Goal: Transaction & Acquisition: Purchase product/service

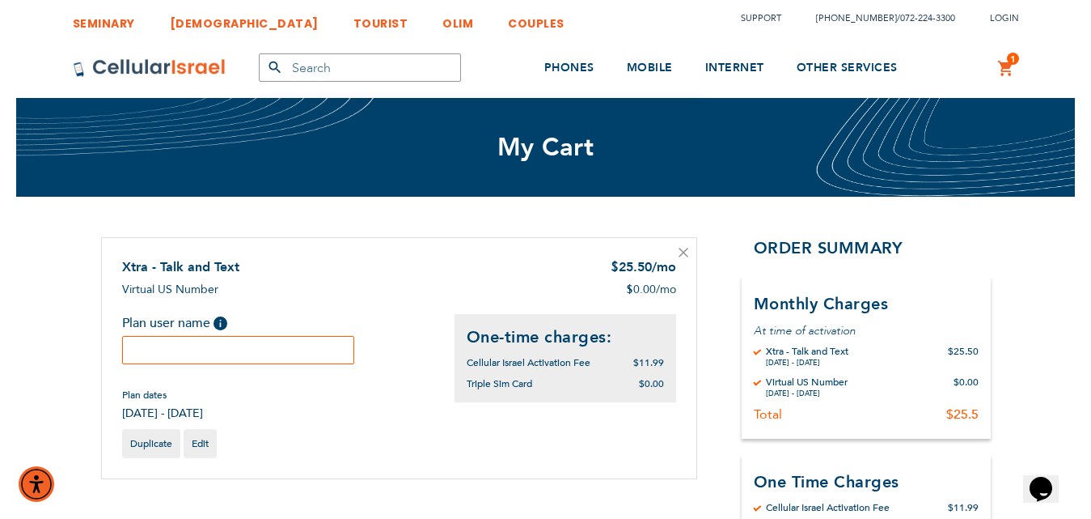
click at [282, 346] on input "text" at bounding box center [238, 350] width 233 height 28
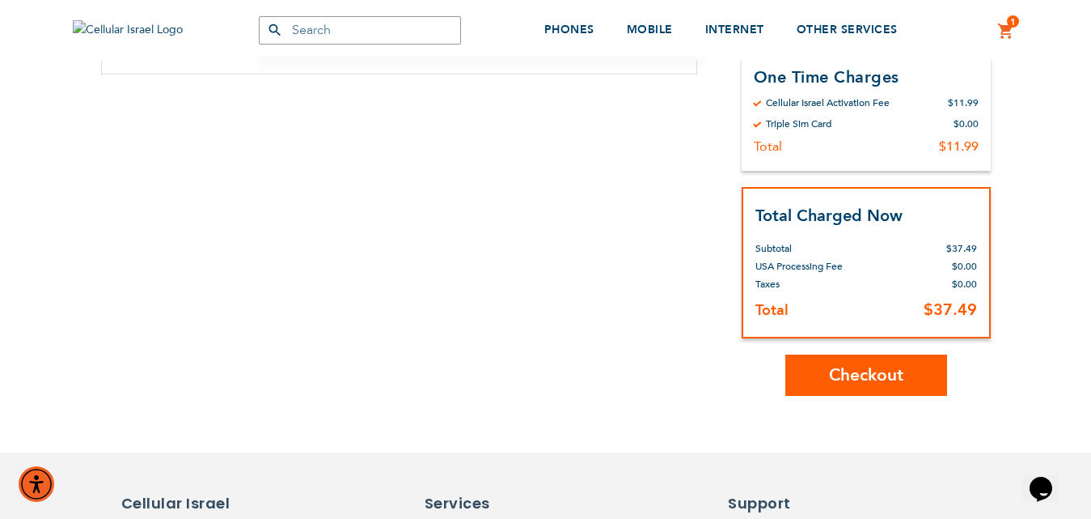
type input "test changes"
click at [860, 375] on span "Checkout" at bounding box center [866, 374] width 74 height 23
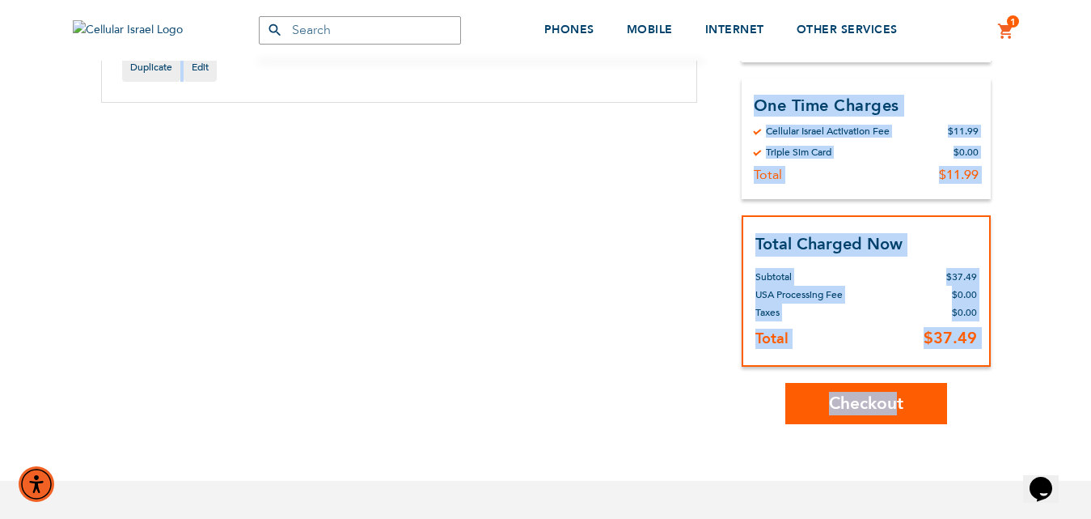
scroll to position [400, 0]
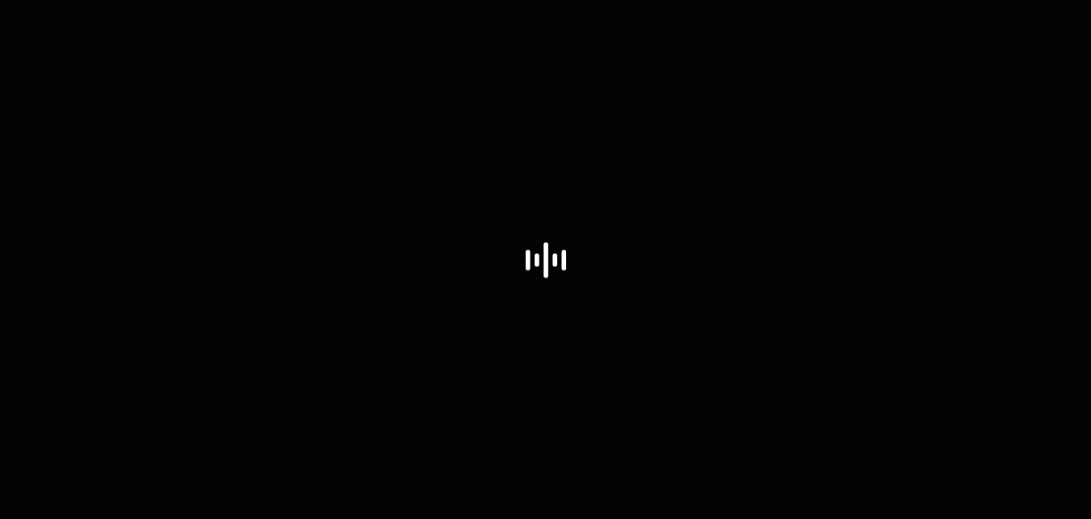
select select "US"
select select "9"
select select "US"
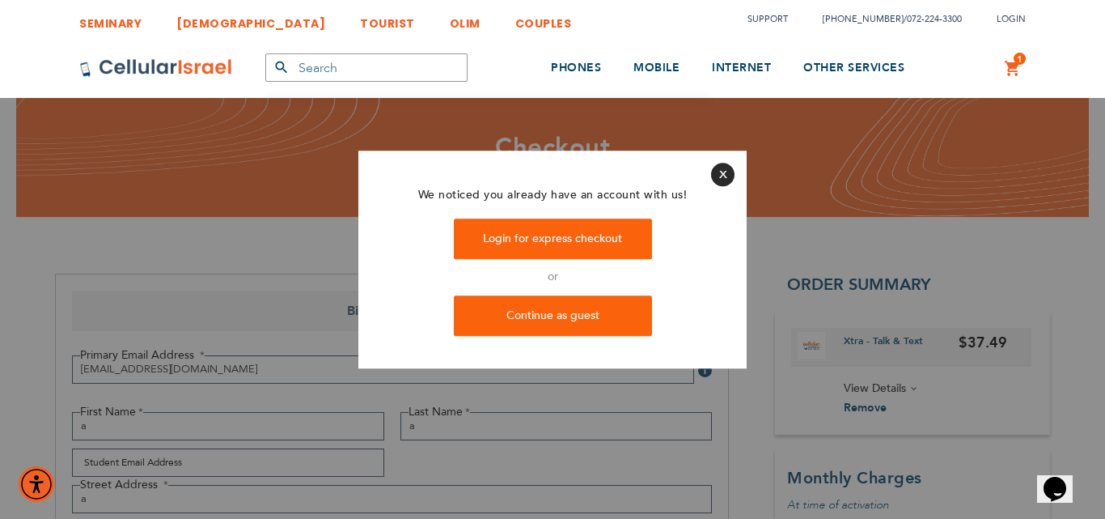
click at [724, 171] on button "Close" at bounding box center [722, 174] width 23 height 23
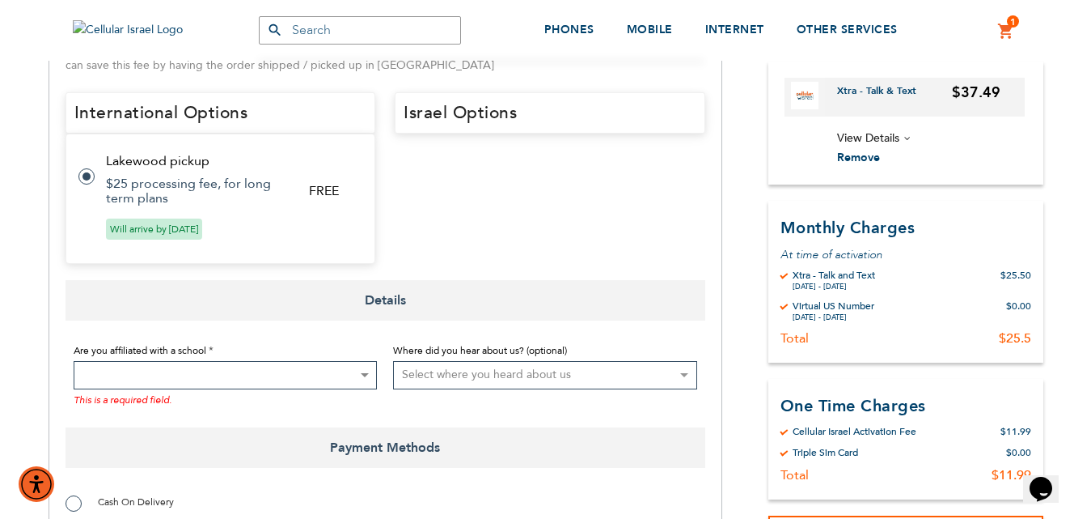
scroll to position [890, 0]
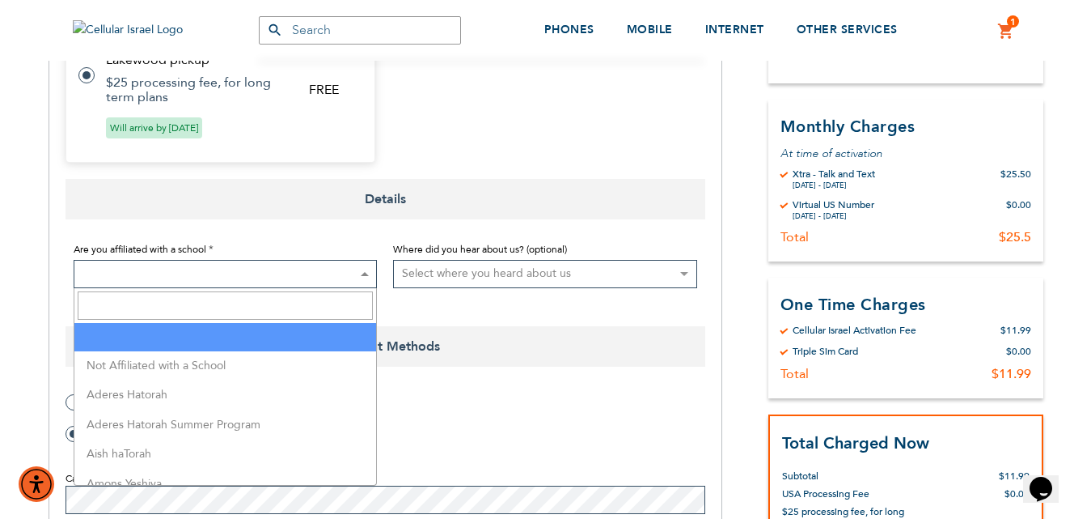
click at [201, 268] on span at bounding box center [226, 274] width 304 height 28
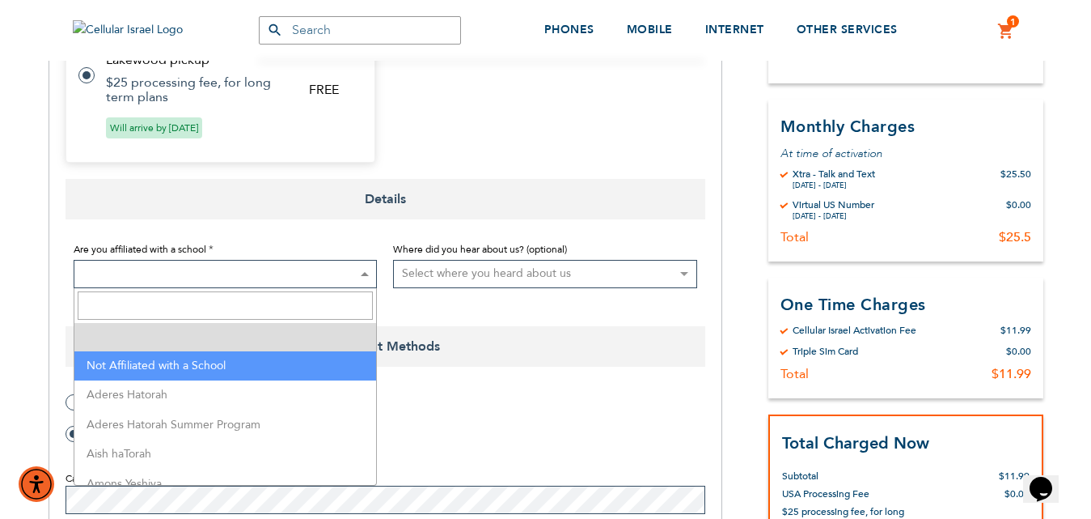
select select "199"
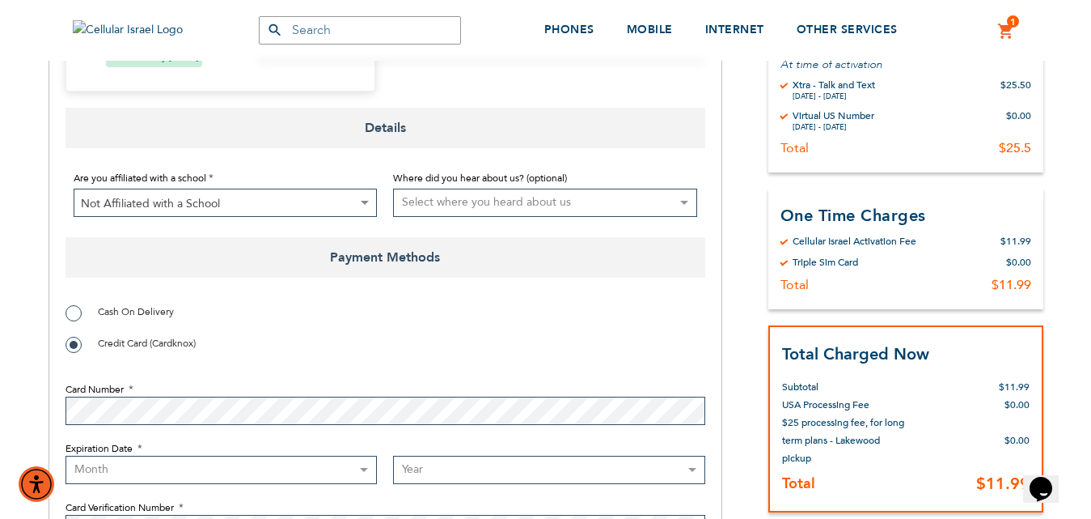
scroll to position [1052, 0]
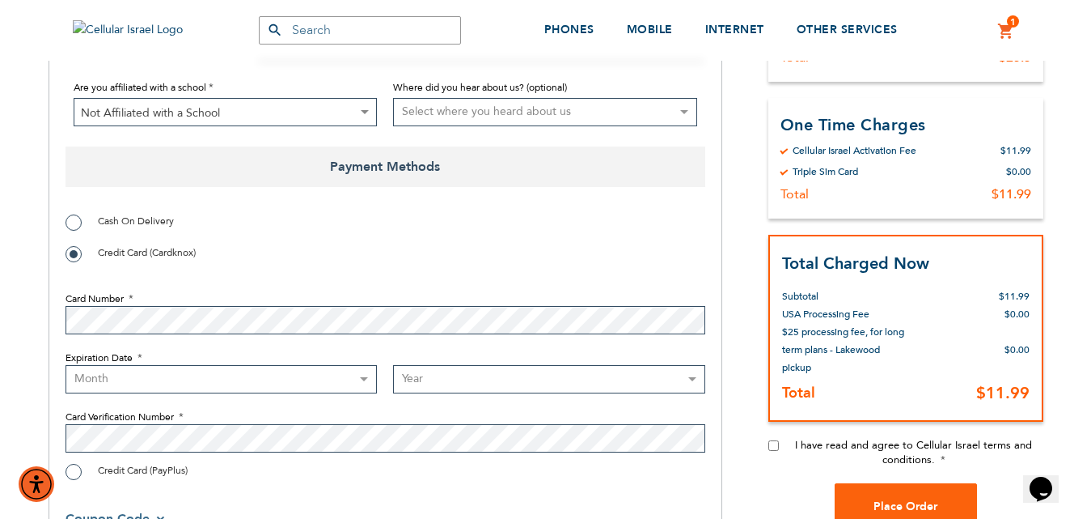
click at [175, 369] on select "Month [DATE] - [DATE] - [DATE] - [DATE] - [DATE] - [DATE] - [DATE] - [DATE] - […" at bounding box center [222, 379] width 312 height 28
click at [184, 348] on fieldset "Card Number Expiration Date Month [DATE] - [DATE] - [DATE] - [DATE] - [DATE] - …" at bounding box center [386, 367] width 640 height 185
click at [184, 375] on select "Month [DATE] - [DATE] - [DATE] - [DATE] - [DATE] - [DATE] - [DATE] - [DATE] - […" at bounding box center [222, 379] width 312 height 28
select select "4"
click at [66, 365] on select "Month [DATE] - [DATE] - [DATE] - [DATE] - [DATE] - [DATE] - [DATE] - [DATE] - […" at bounding box center [222, 379] width 312 height 28
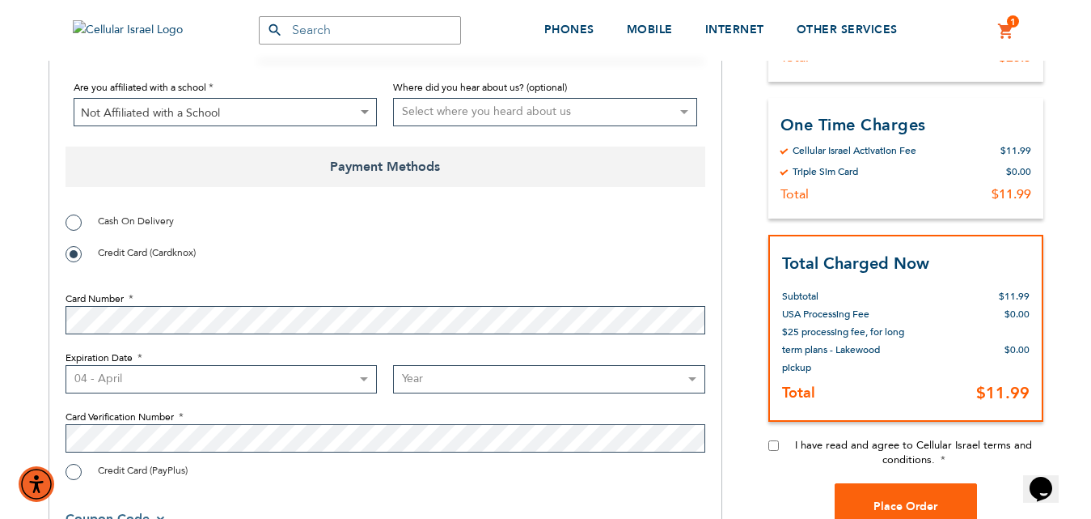
drag, startPoint x: 462, startPoint y: 392, endPoint x: 462, endPoint y: 378, distance: 14.6
click at [462, 392] on select "Year [DATE] 2026 2027 2028 2029 2030 2031 2032 2033 2034 2035 2036 2037 2038 20…" at bounding box center [549, 379] width 312 height 28
select select "2028"
click at [393, 365] on select "Year [DATE] 2026 2027 2028 2029 2030 2031 2032 2033 2034 2035 2036 2037 2038 20…" at bounding box center [549, 379] width 312 height 28
click at [869, 446] on span "I have read and agree to Cellular Israel terms and conditions." at bounding box center [913, 452] width 237 height 29
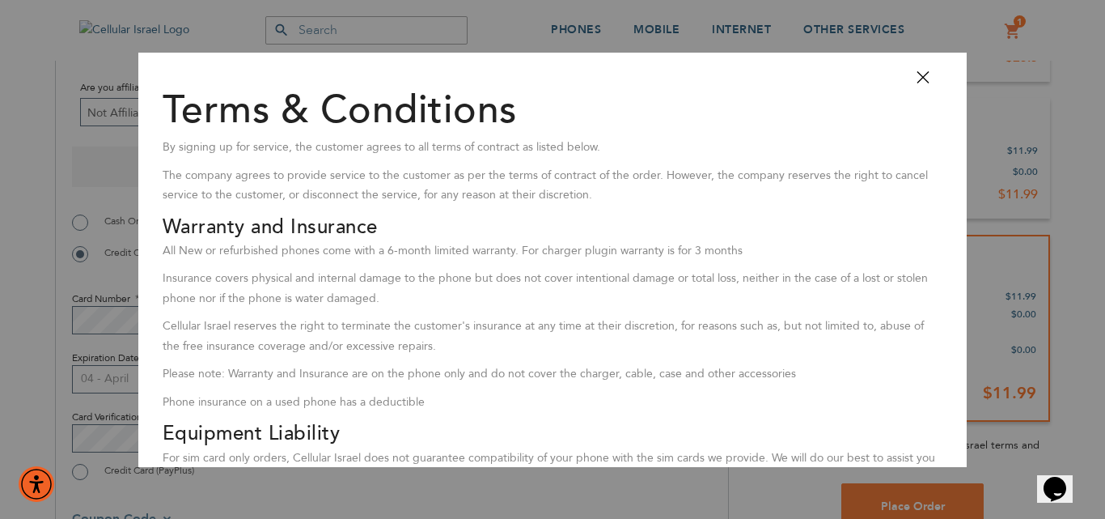
click at [910, 75] on button "Close" at bounding box center [930, 82] width 49 height 36
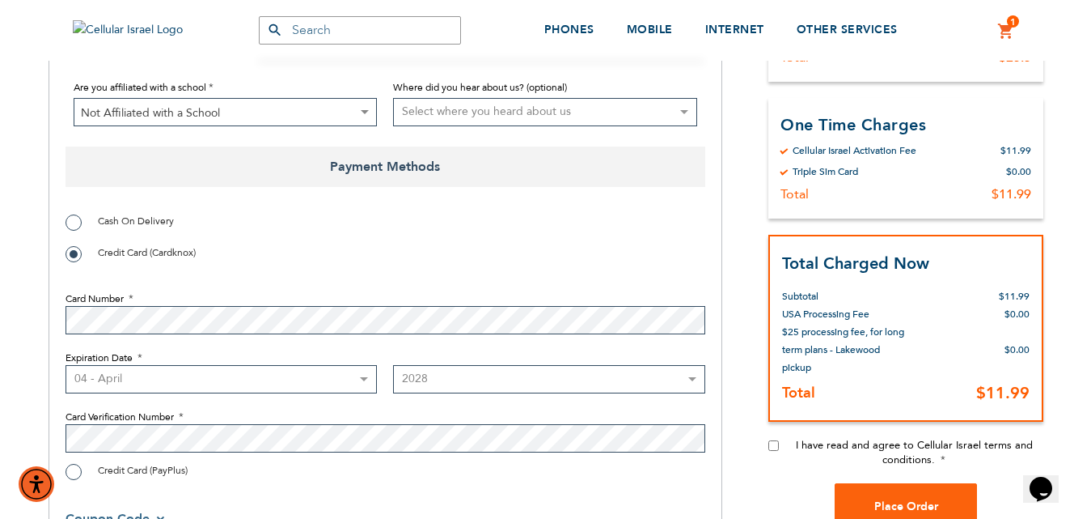
click at [774, 444] on input "I have read and agree to Cellular Israel terms and conditions." at bounding box center [774, 445] width 11 height 11
checkbox input "true"
click at [894, 518] on button "Place Order" at bounding box center [906, 505] width 142 height 45
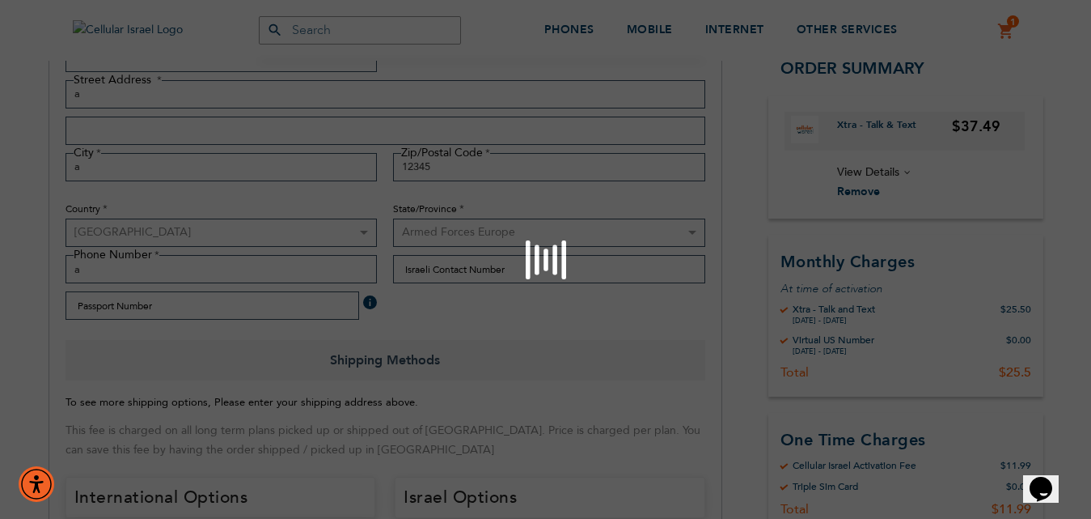
scroll to position [1067, 0]
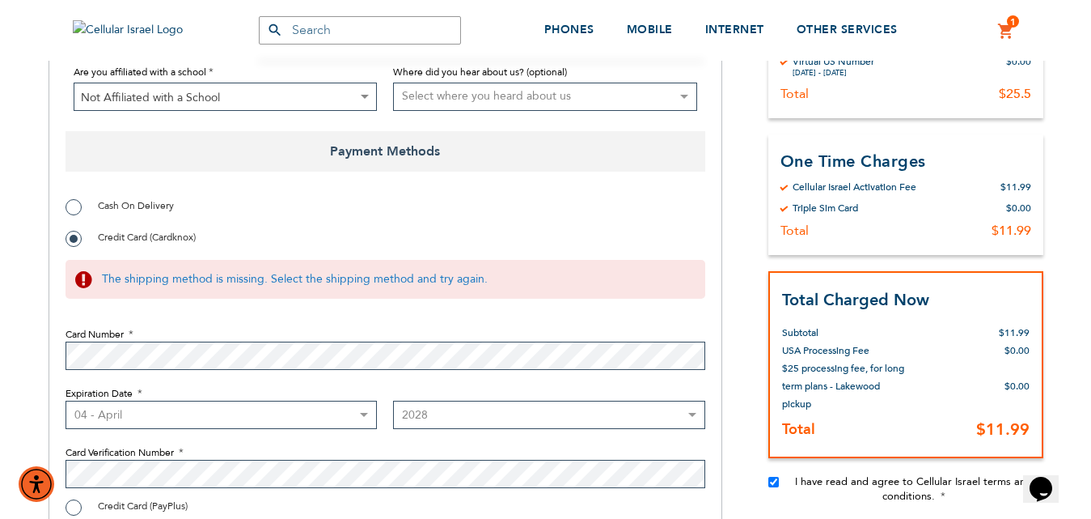
click at [108, 208] on span "Cash On Delivery" at bounding box center [136, 205] width 76 height 13
radio input "true"
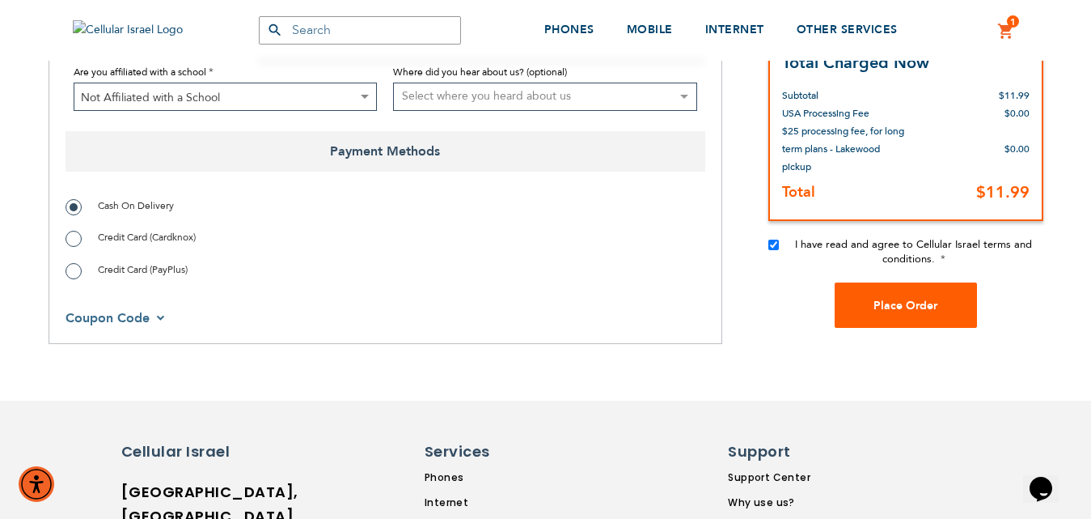
click at [879, 321] on button "Place Order" at bounding box center [906, 304] width 142 height 45
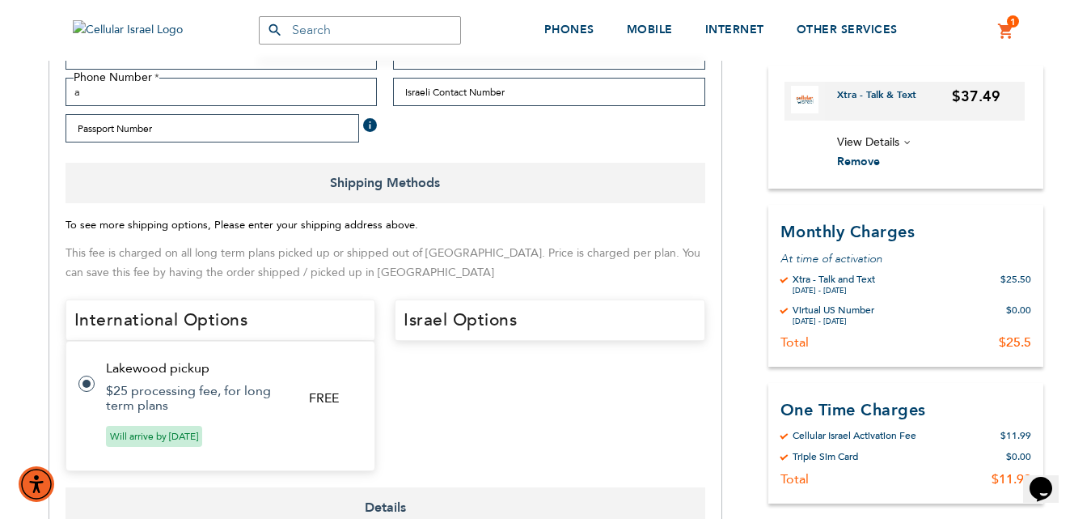
click at [308, 374] on td "Lakewood pickup" at bounding box center [231, 368] width 250 height 15
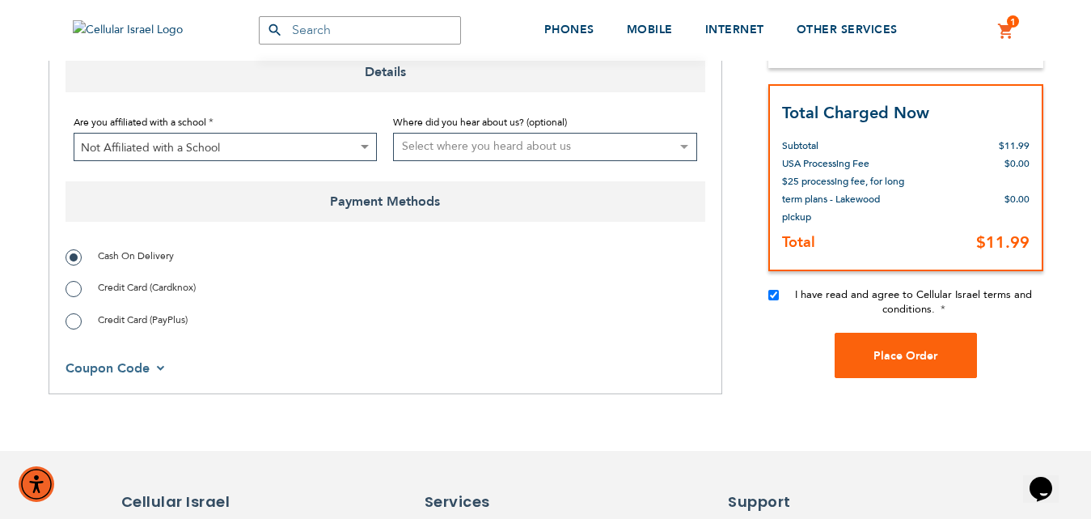
scroll to position [1052, 0]
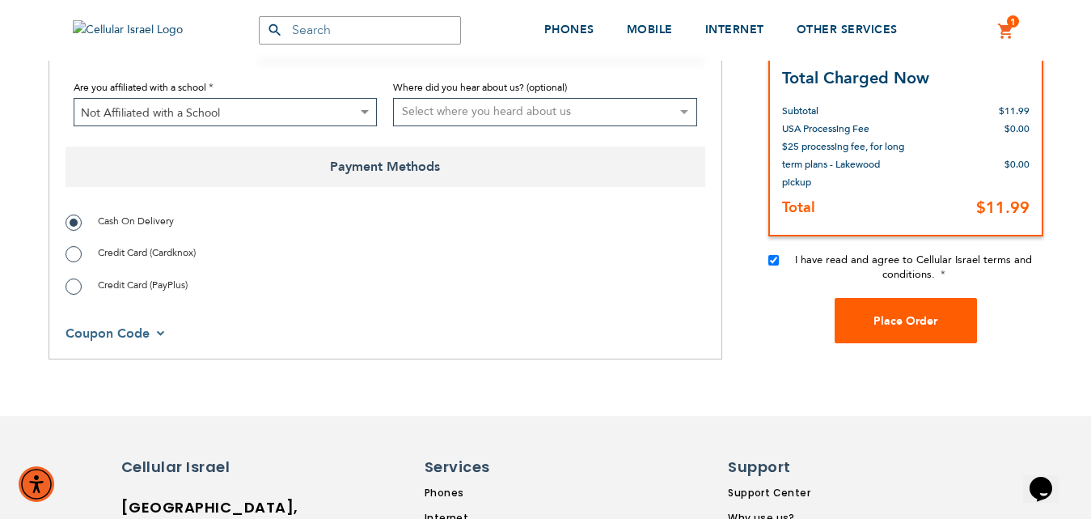
click at [875, 310] on button "Place Order" at bounding box center [906, 320] width 142 height 45
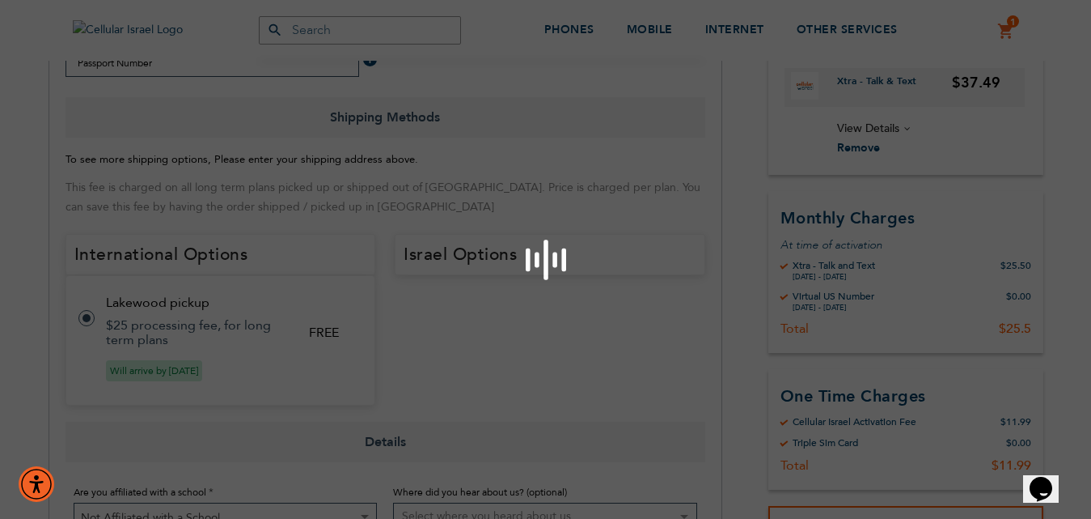
scroll to position [1035, 0]
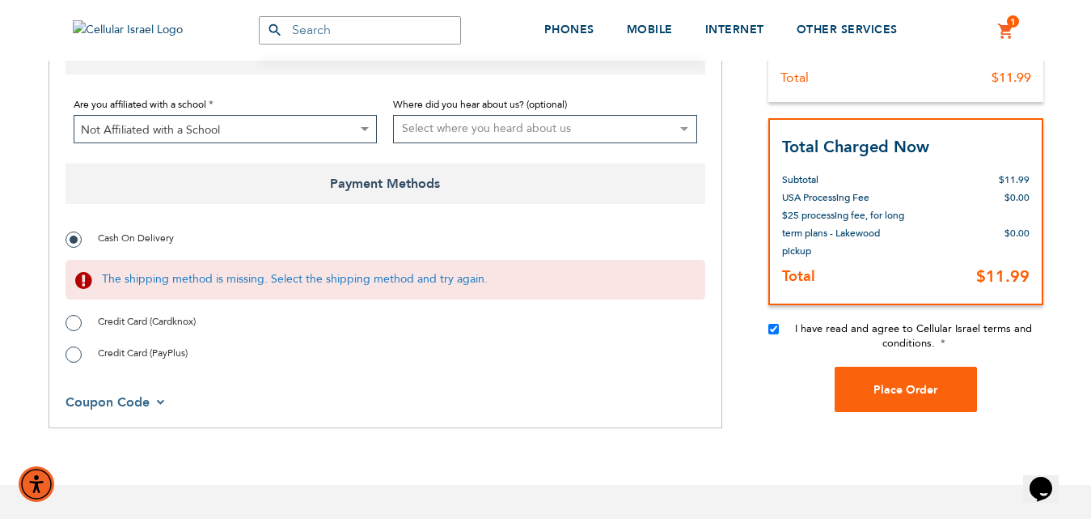
click at [132, 320] on span "Credit Card (Cardknox)" at bounding box center [147, 321] width 98 height 13
radio input "true"
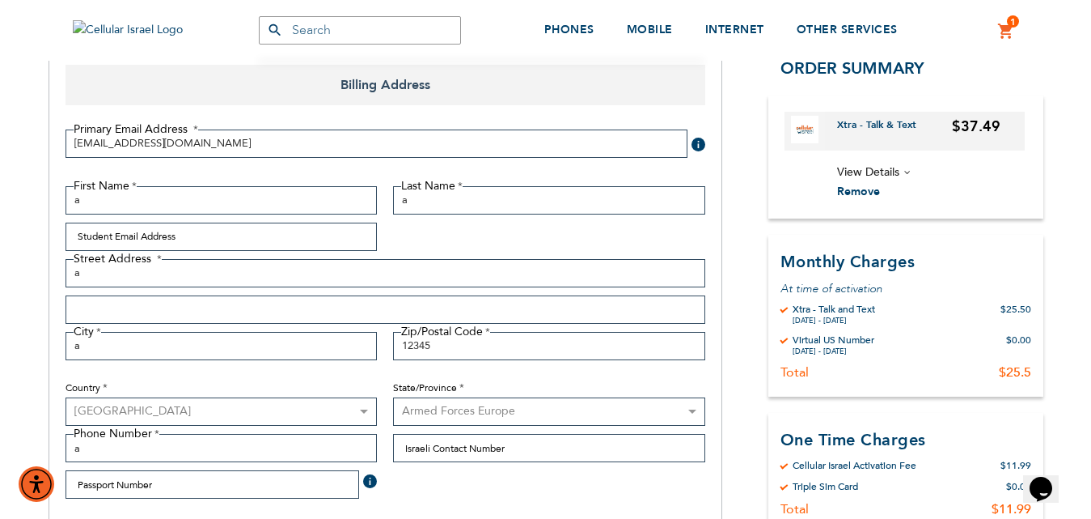
scroll to position [0, 0]
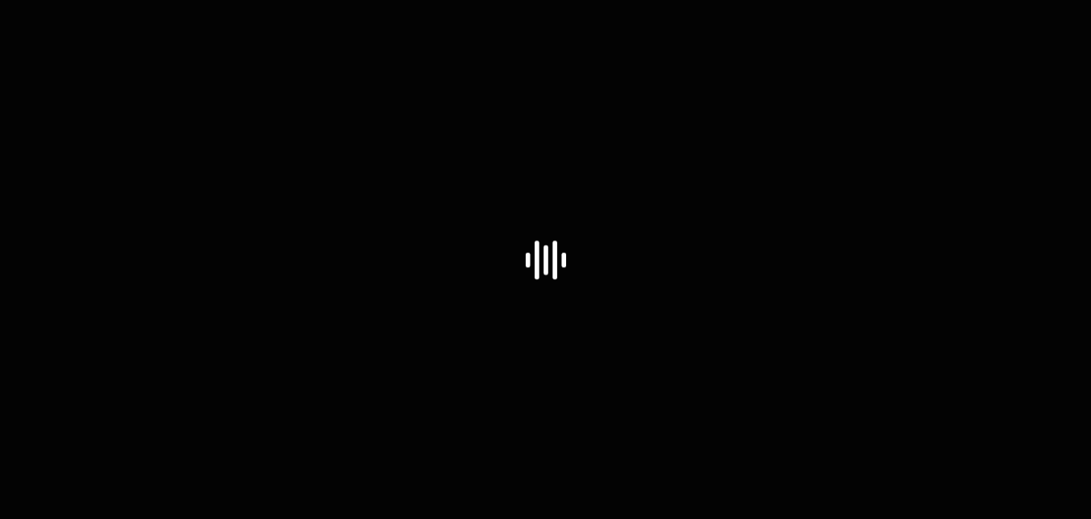
select select "US"
select select "9"
select select "US"
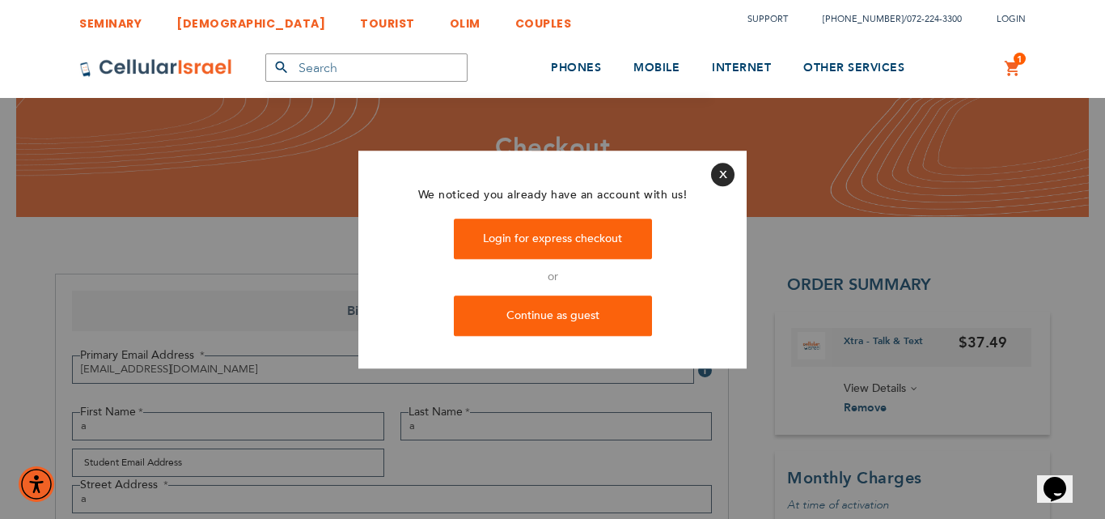
click at [722, 177] on button "Close" at bounding box center [722, 174] width 23 height 23
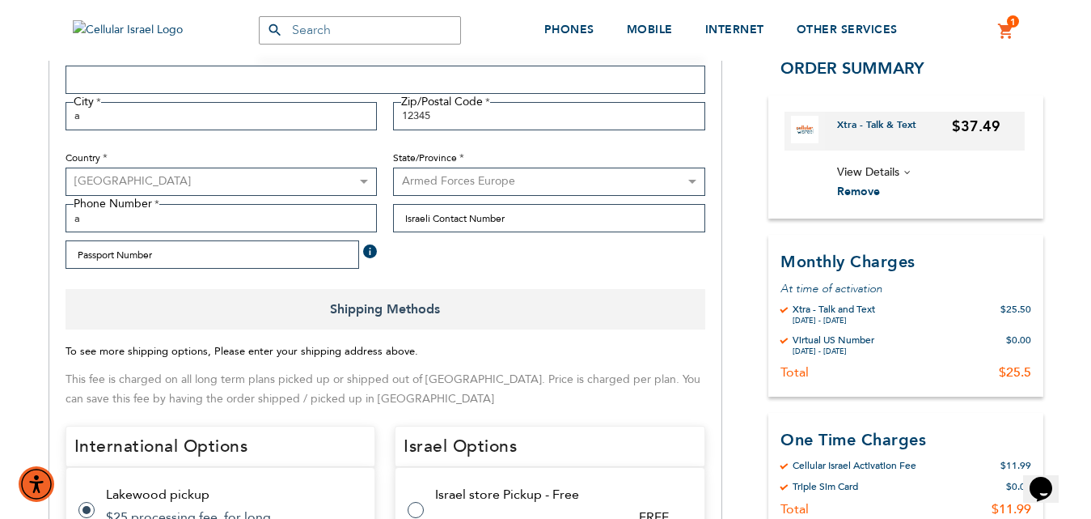
scroll to position [647, 0]
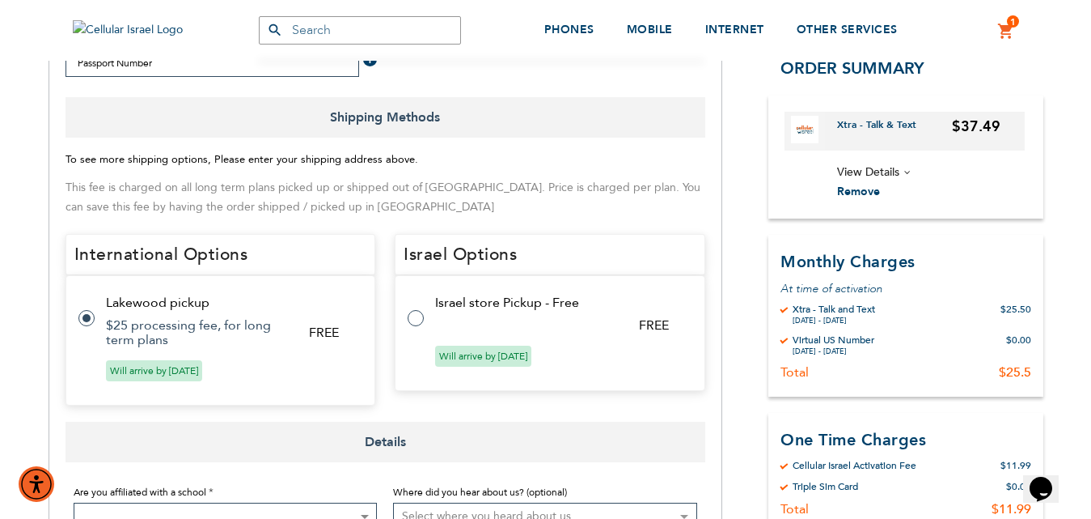
click at [475, 301] on td "Israel store Pickup - Free" at bounding box center [560, 302] width 250 height 15
radio input "false"
radio input "true"
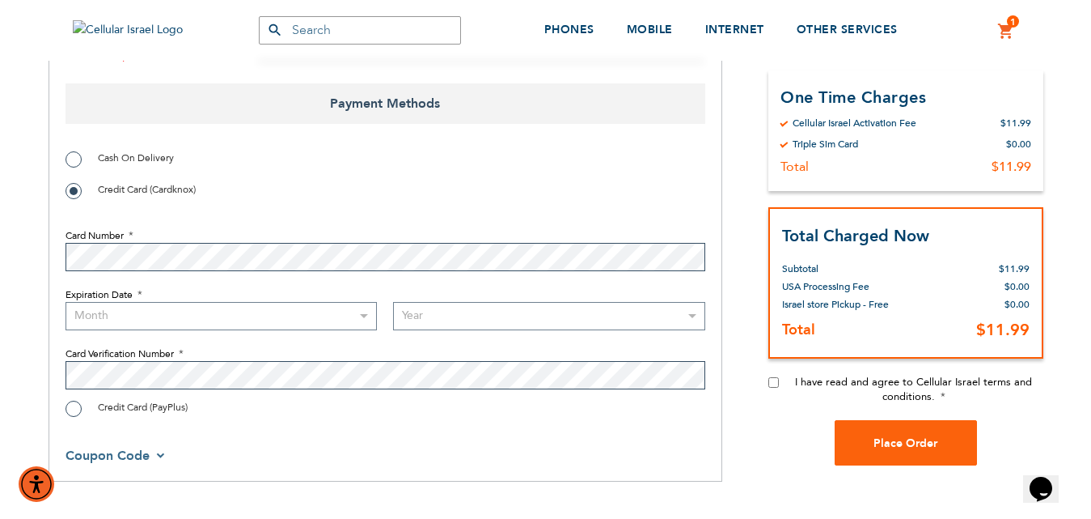
scroll to position [1085, 0]
click at [204, 309] on select "Month [DATE] - [DATE] - [DATE] - [DATE] - [DATE] - [DATE] - [DATE] - [DATE] - […" at bounding box center [222, 316] width 312 height 28
select select "5"
click at [66, 302] on select "Month [DATE] - [DATE] - [DATE] - [DATE] - [DATE] - [DATE] - [DATE] - [DATE] - […" at bounding box center [222, 316] width 312 height 28
click at [460, 303] on select "Year [DATE] 2026 2027 2028 2029 2030 2031 2032 2033 2034 2035 2036 2037 2038 20…" at bounding box center [549, 316] width 312 height 28
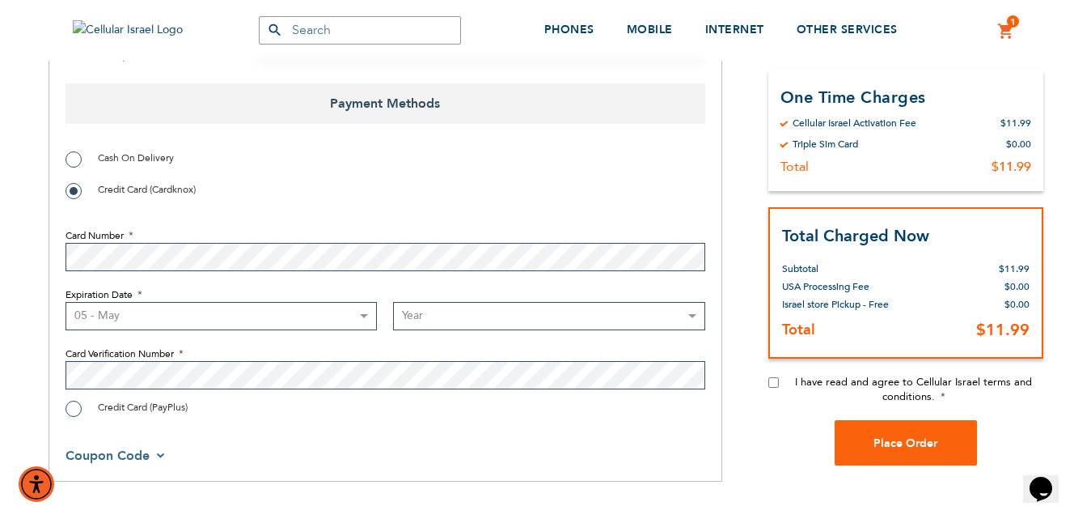
select select "2026"
click at [393, 302] on select "Year [DATE] 2026 2027 2028 2029 2030 2031 2032 2033 2034 2035 2036 2037 2038 20…" at bounding box center [549, 316] width 312 height 28
click at [800, 379] on span "I have read and agree to Cellular Israel terms and conditions." at bounding box center [913, 389] width 237 height 29
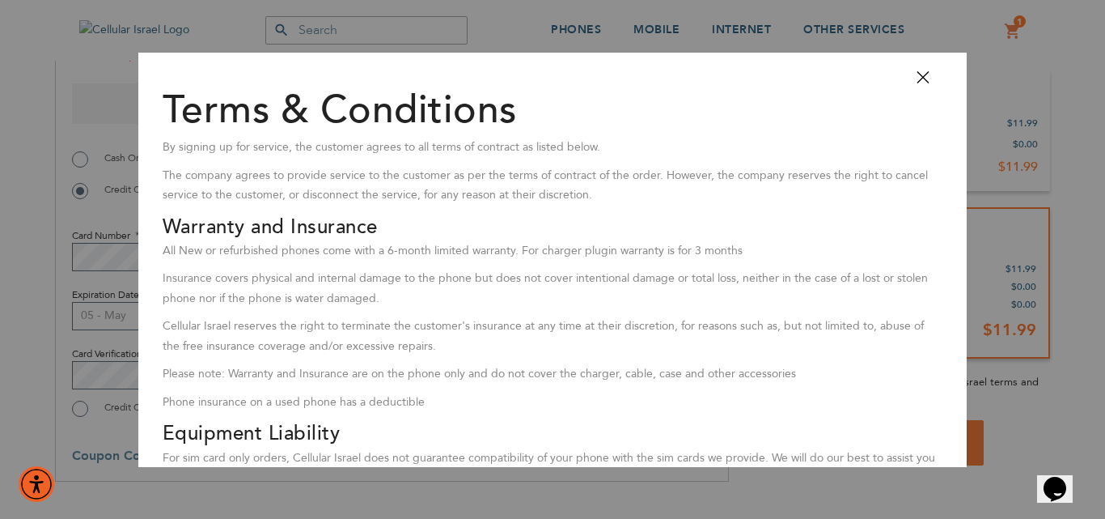
drag, startPoint x: 777, startPoint y: 378, endPoint x: 824, endPoint y: 257, distance: 129.6
click at [777, 379] on p "Please note: Warranty and Insurance are on the phone only and do not cover the …" at bounding box center [553, 374] width 781 height 20
click at [914, 61] on header "Close" at bounding box center [552, 57] width 829 height 10
click at [912, 69] on button "Close" at bounding box center [930, 82] width 49 height 36
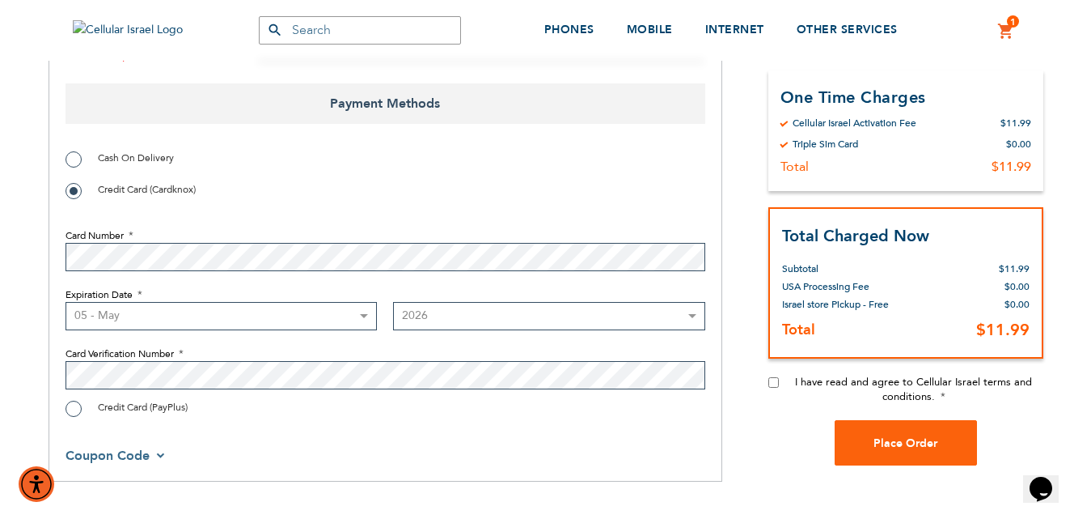
click at [770, 378] on input "I have read and agree to Cellular Israel terms and conditions." at bounding box center [774, 382] width 11 height 11
checkbox input "true"
click at [862, 437] on button "Place Order" at bounding box center [906, 442] width 142 height 45
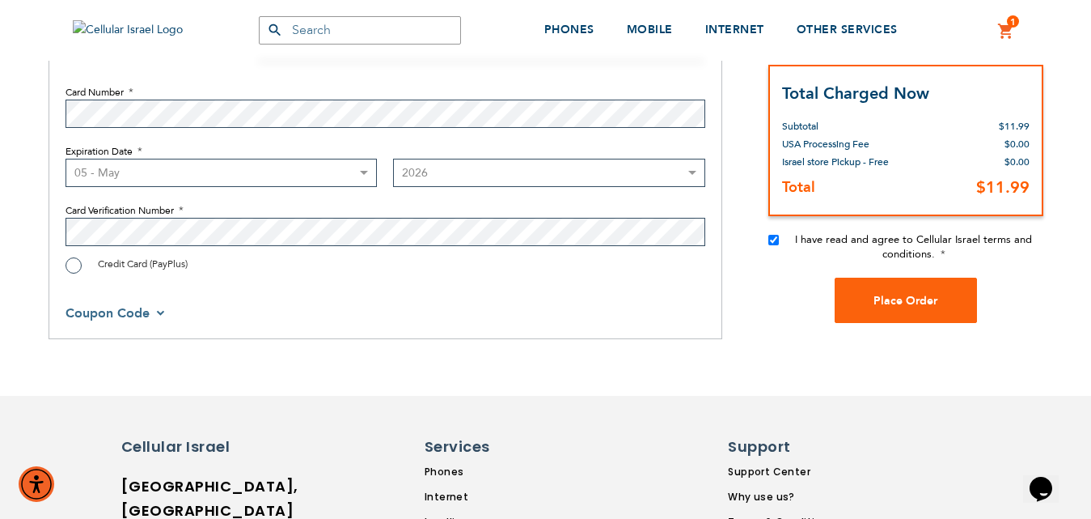
scroll to position [1280, 0]
click at [900, 288] on button "Place Order" at bounding box center [906, 299] width 142 height 45
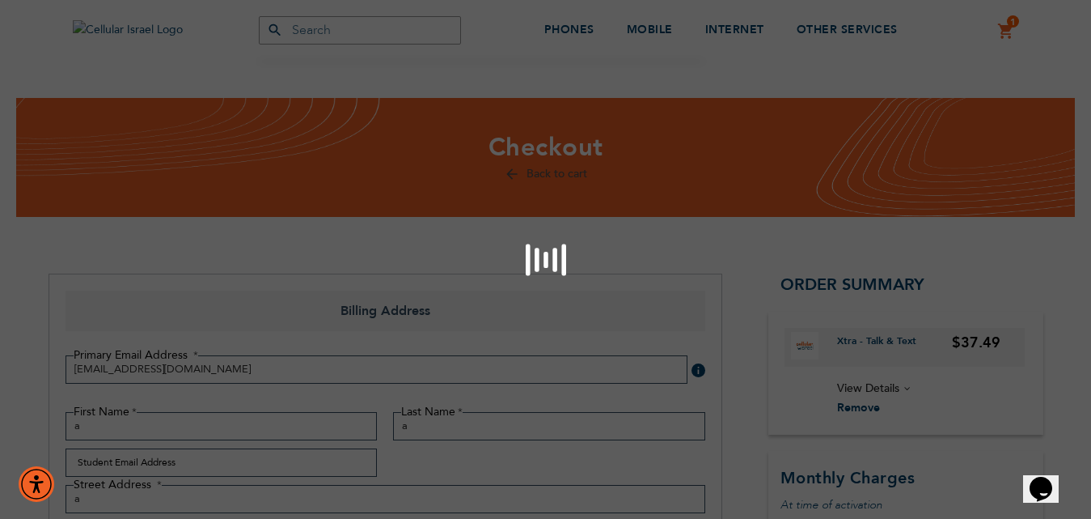
scroll to position [1037, 0]
